Goal: Task Accomplishment & Management: Use online tool/utility

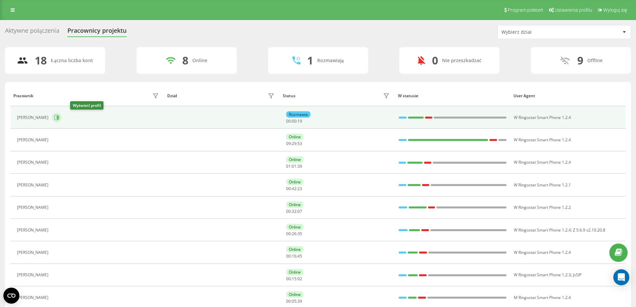
click at [62, 116] on button at bounding box center [57, 117] width 10 height 10
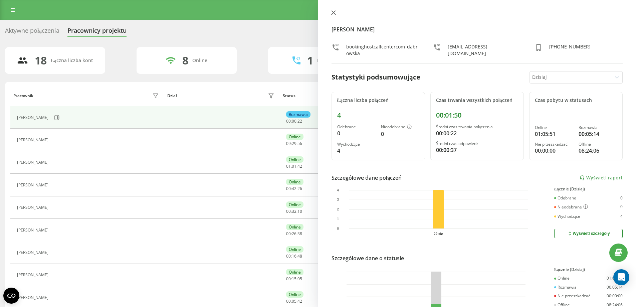
click at [334, 12] on icon at bounding box center [333, 12] width 5 height 5
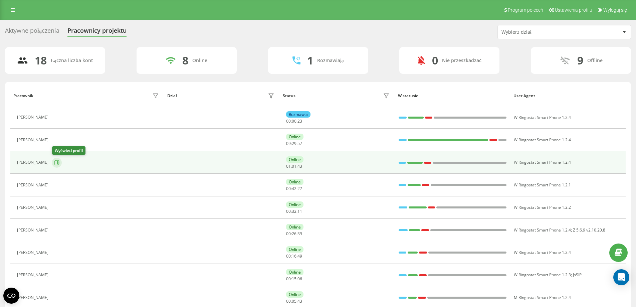
click at [56, 162] on icon at bounding box center [56, 162] width 5 height 5
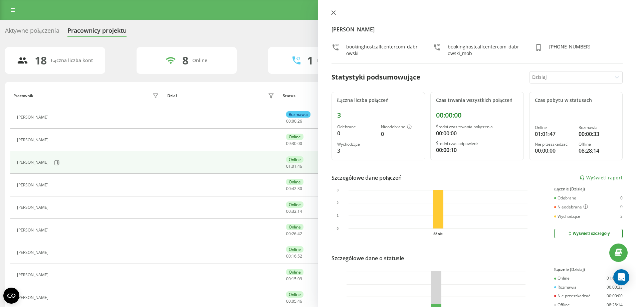
click at [335, 13] on icon at bounding box center [333, 12] width 5 height 5
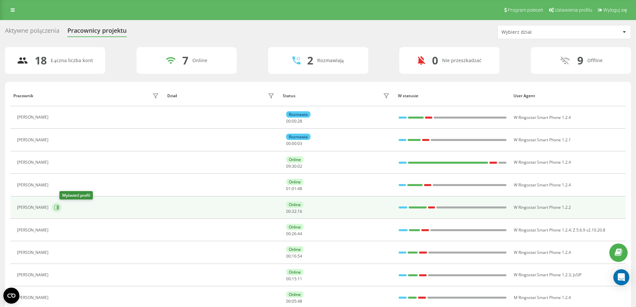
click at [59, 207] on icon at bounding box center [56, 207] width 5 height 5
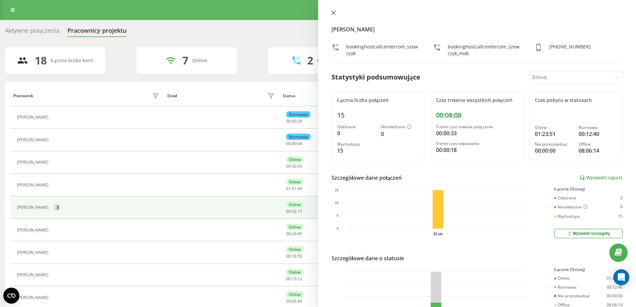
click at [334, 11] on icon at bounding box center [333, 12] width 5 height 5
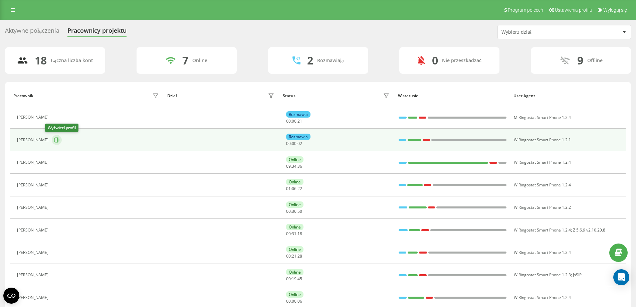
click at [54, 138] on icon at bounding box center [56, 139] width 5 height 5
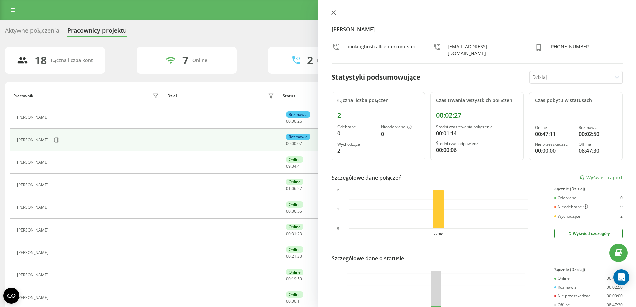
click at [332, 11] on icon at bounding box center [333, 12] width 5 height 5
